Goal: Ask a question: Seek information or help from site administrators or community

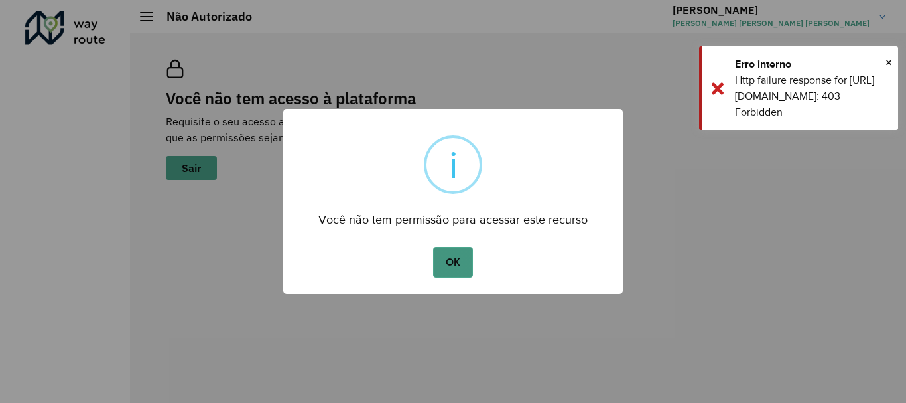
click at [465, 253] on button "OK" at bounding box center [452, 262] width 39 height 31
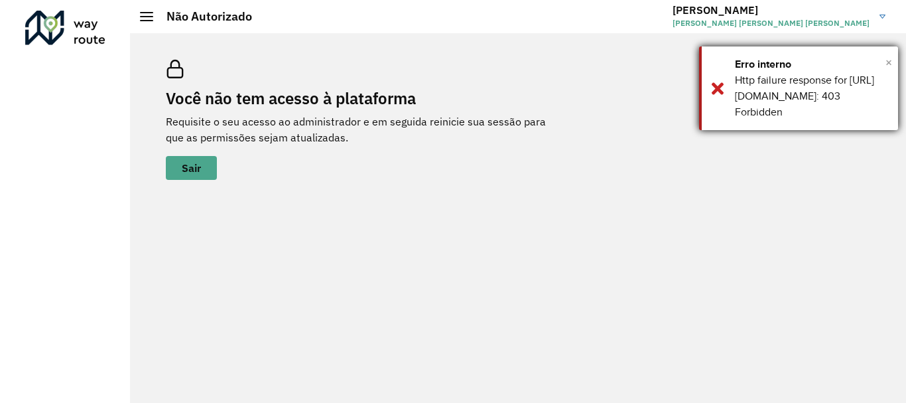
click at [888, 62] on span "×" at bounding box center [888, 62] width 7 height 20
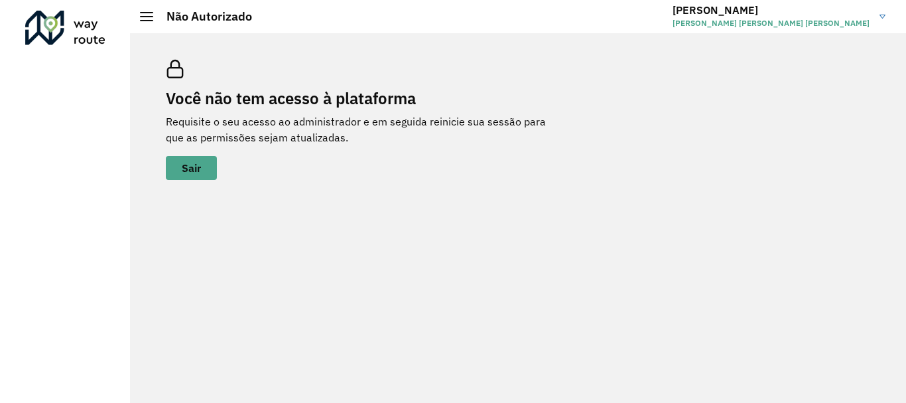
click at [767, 27] on span "[PERSON_NAME] [PERSON_NAME] [PERSON_NAME]" at bounding box center [770, 23] width 197 height 12
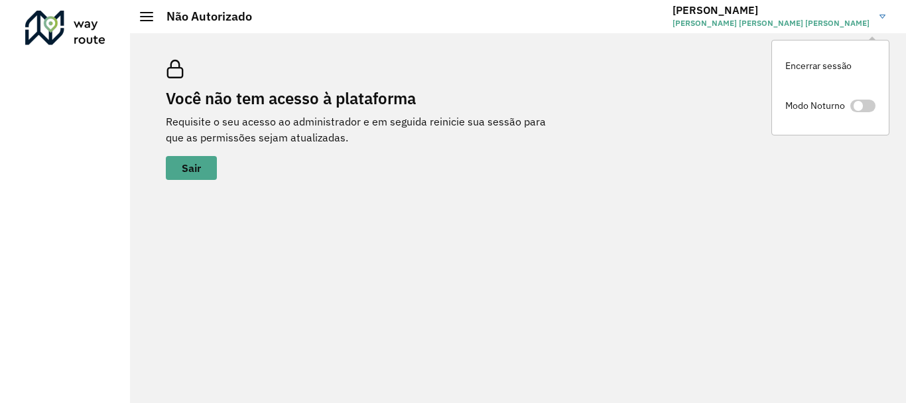
drag, startPoint x: 525, startPoint y: 44, endPoint x: 309, endPoint y: 36, distance: 216.4
click at [523, 44] on div "Você não tem acesso à plataforma Requisite o seu acesso ao administrador e em s…" at bounding box center [518, 120] width 736 height 152
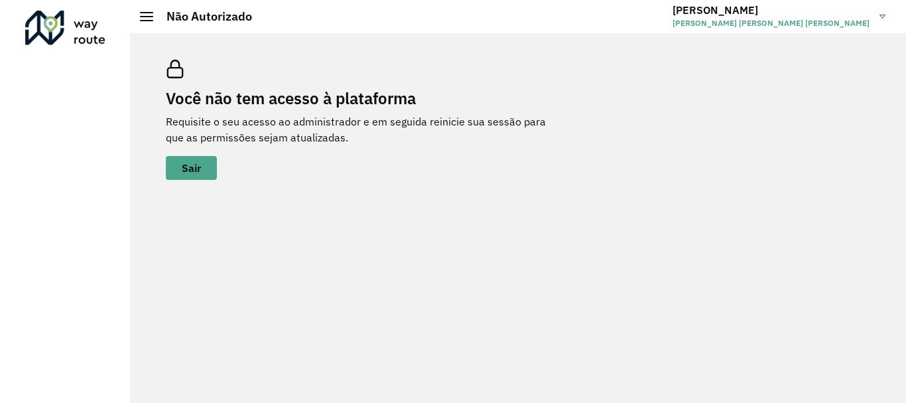
click at [155, 23] on h2 "Não Autorizado" at bounding box center [202, 16] width 99 height 15
click at [142, 15] on div at bounding box center [146, 16] width 13 height 9
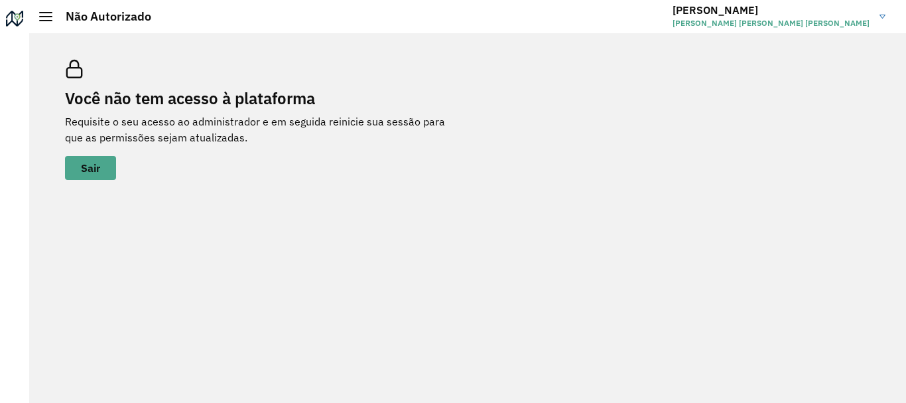
click at [55, 11] on h2 "Não Autorizado" at bounding box center [101, 16] width 99 height 15
drag, startPoint x: 46, startPoint y: 18, endPoint x: 34, endPoint y: 15, distance: 11.6
click at [44, 17] on div at bounding box center [45, 16] width 13 height 9
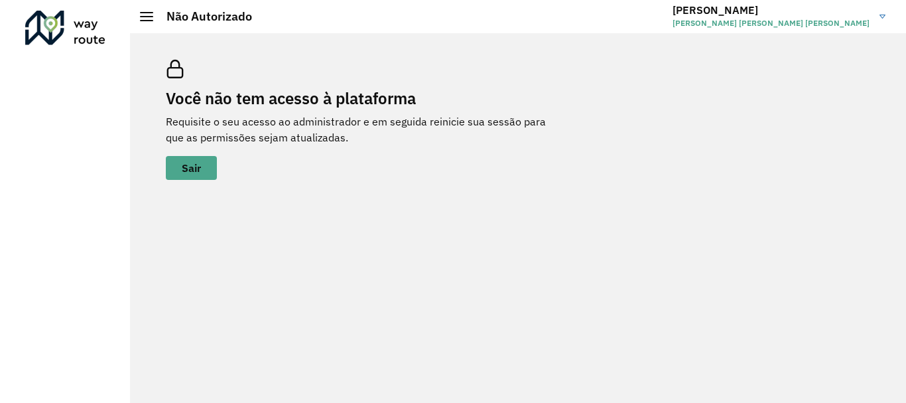
click at [305, 119] on p "Requisite o seu acesso ao administrador e em seguida reinicie sua sessão para q…" at bounding box center [365, 129] width 398 height 32
